Goal: Find specific page/section: Find specific page/section

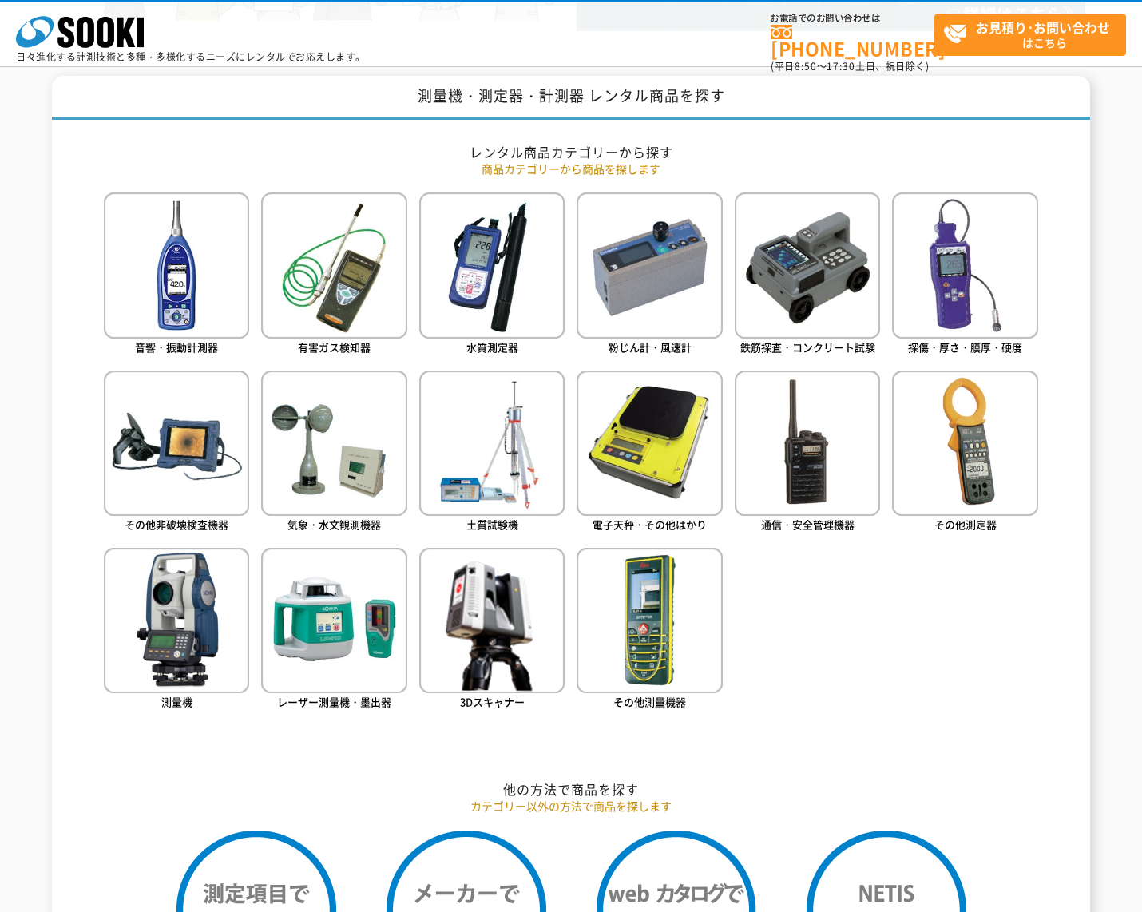
scroll to position [639, 0]
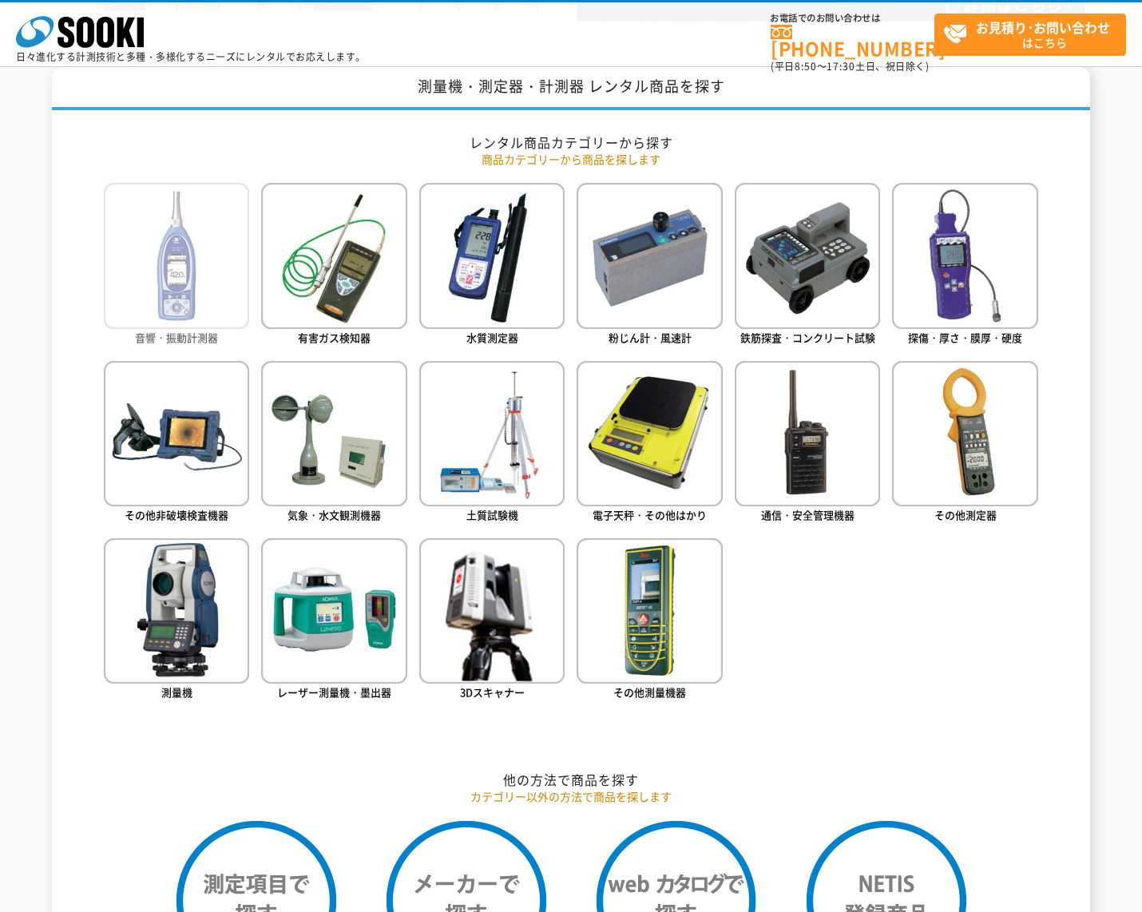
click at [217, 267] on img at bounding box center [176, 255] width 145 height 145
click at [421, 139] on h2 "レンタル商品カテゴリーから探す" at bounding box center [571, 142] width 935 height 17
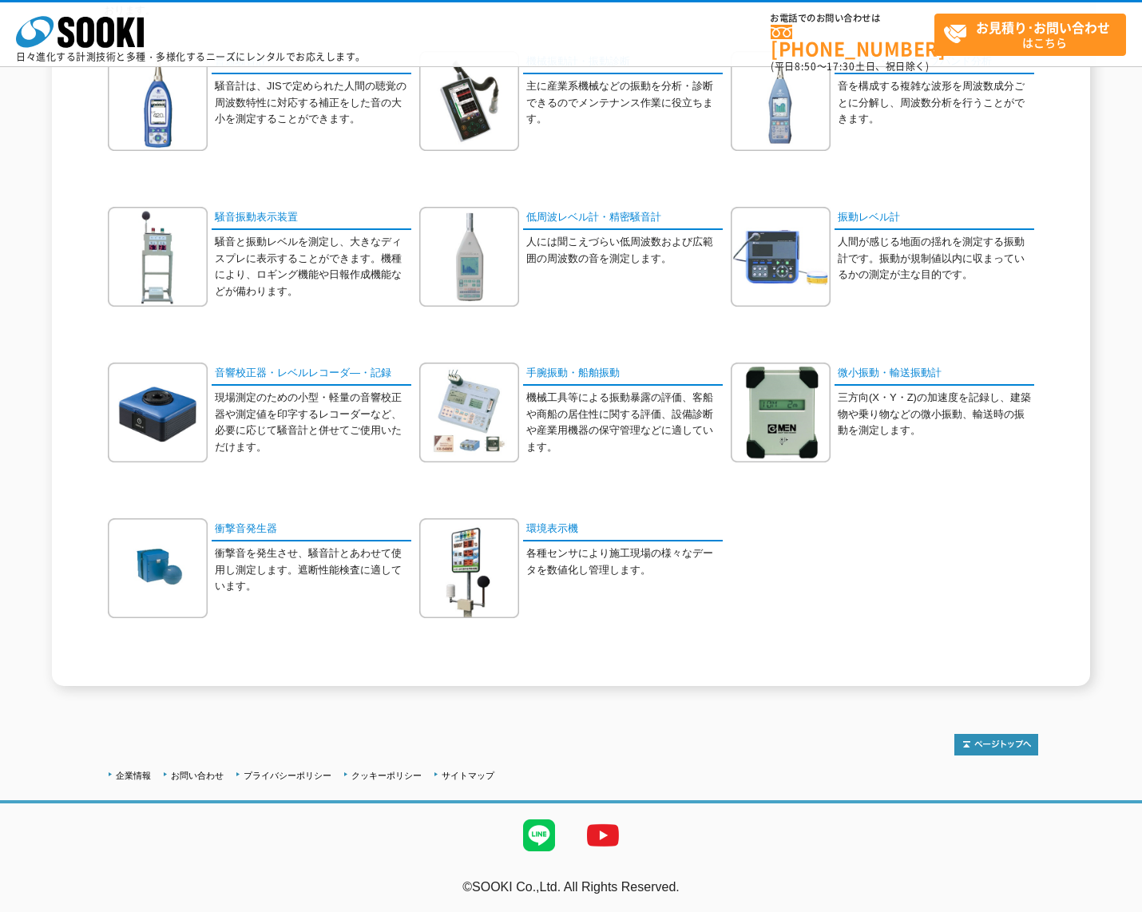
scroll to position [58, 0]
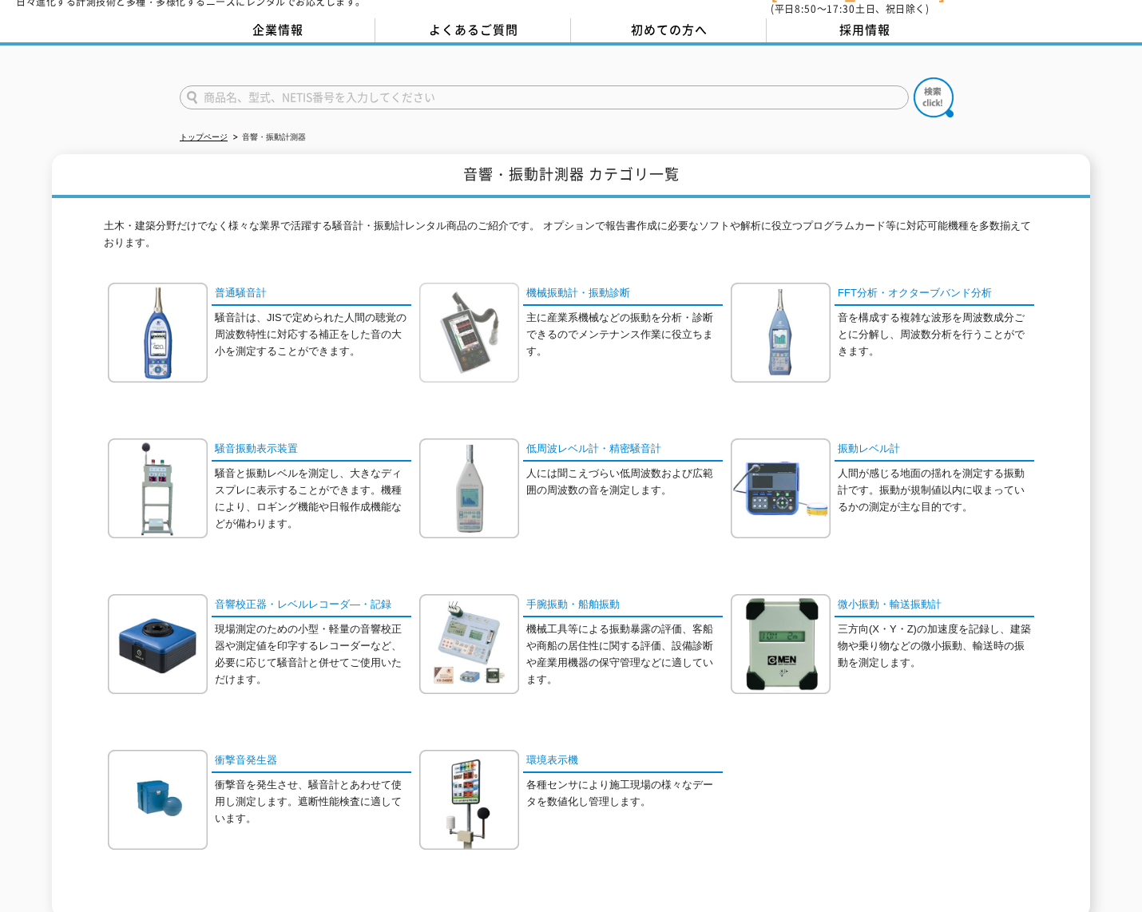
click at [490, 315] on img at bounding box center [469, 333] width 100 height 100
click at [634, 202] on div "土木・建築分野だけでなく様々な業界で活躍する騒音計・振動計レンタル商品のご紹介です。 オプションで報告書作成に必要なソフトや解析に役立つプログラムカード等に対…" at bounding box center [571, 558] width 935 height 720
